Goal: Check status: Check status

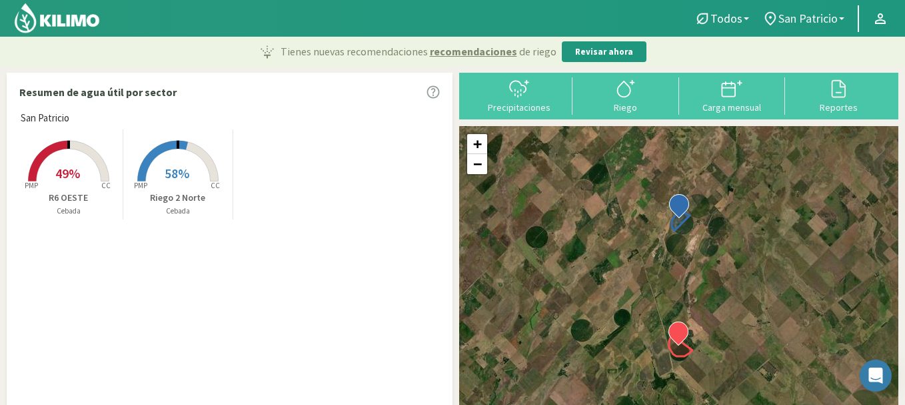
click at [845, 23] on link "San Patricio" at bounding box center [803, 18] width 95 height 25
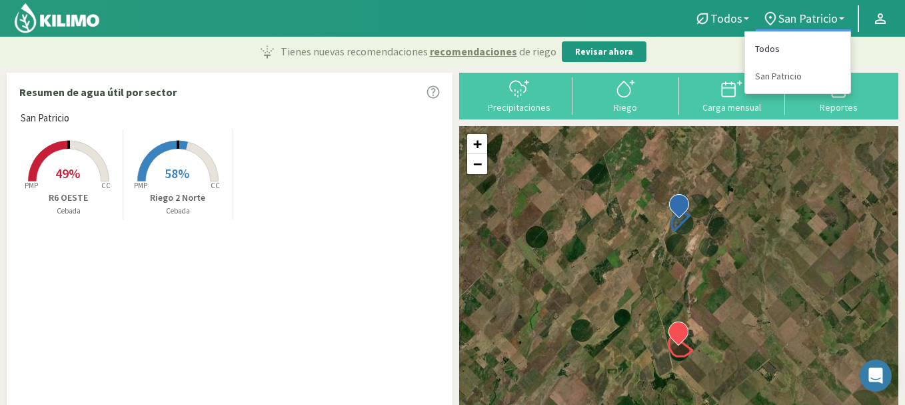
click at [780, 49] on link "Todos" at bounding box center [797, 48] width 105 height 27
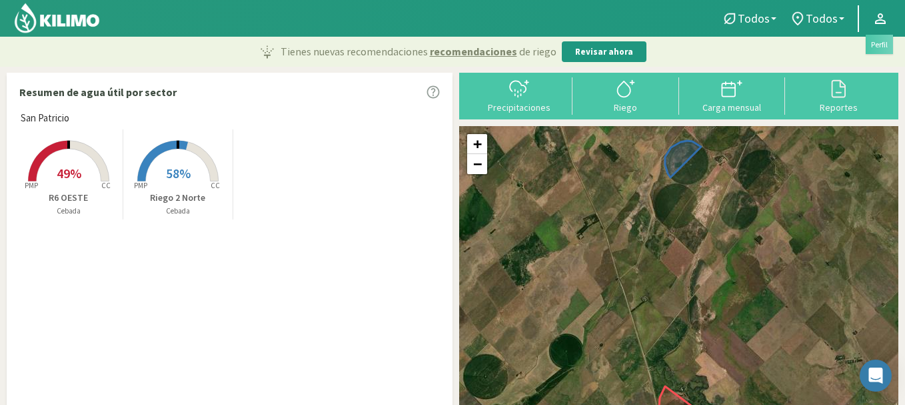
click at [895, 23] on link at bounding box center [880, 18] width 29 height 25
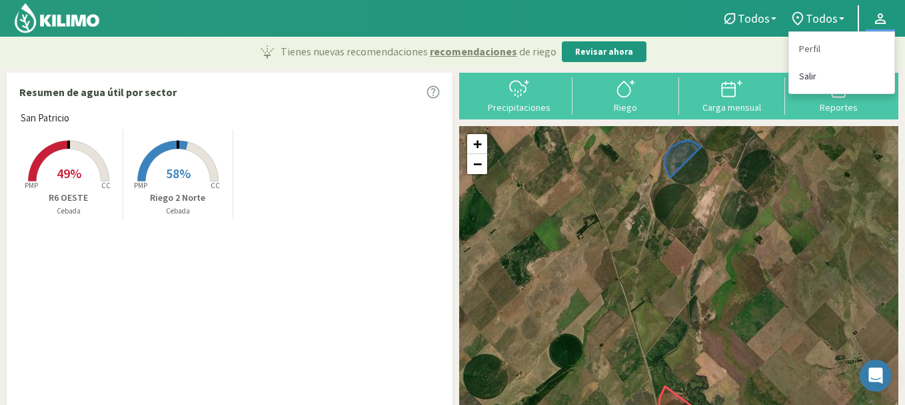
click at [803, 71] on link "Salir" at bounding box center [841, 76] width 105 height 27
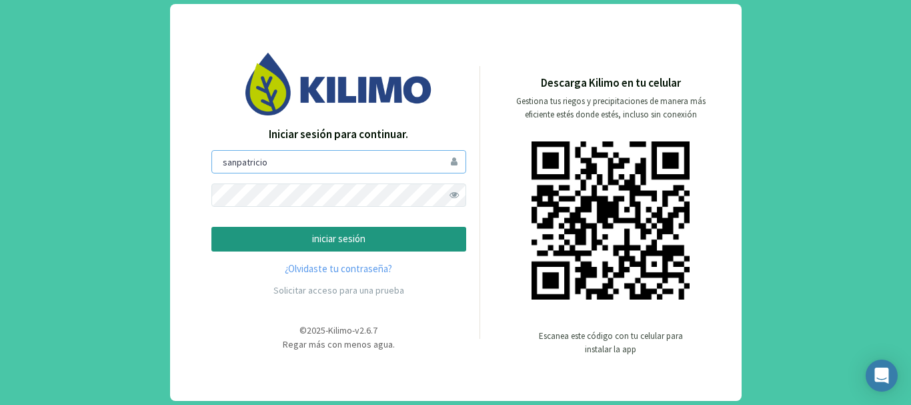
click at [287, 163] on input "sanpatricio" at bounding box center [338, 161] width 255 height 23
type input "saima"
click at [315, 240] on p "iniciar sesión" at bounding box center [339, 238] width 232 height 15
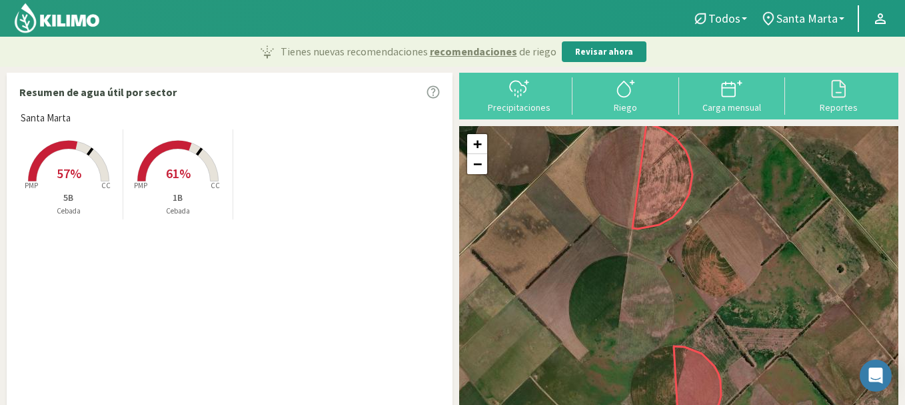
click at [80, 159] on rect at bounding box center [68, 182] width 107 height 107
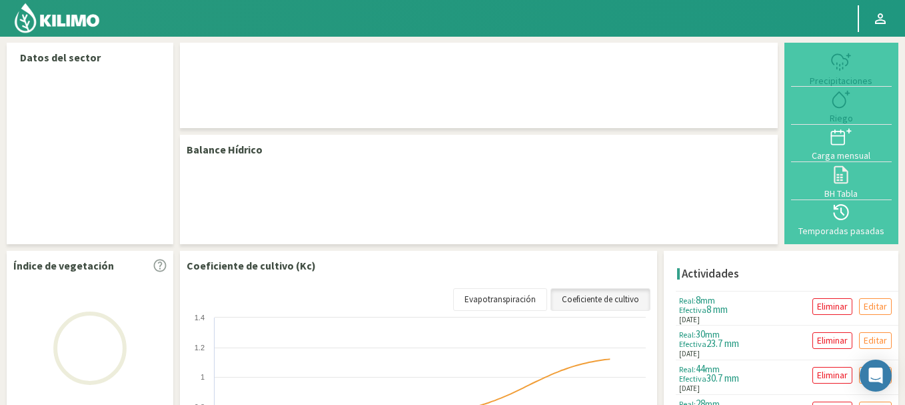
select select "1: Object"
